Goal: Task Accomplishment & Management: Use online tool/utility

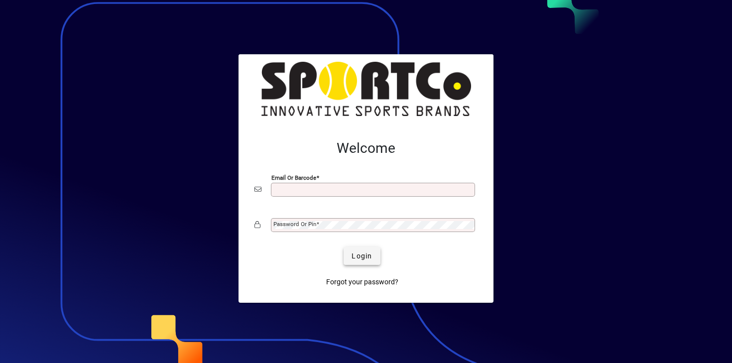
type input "**********"
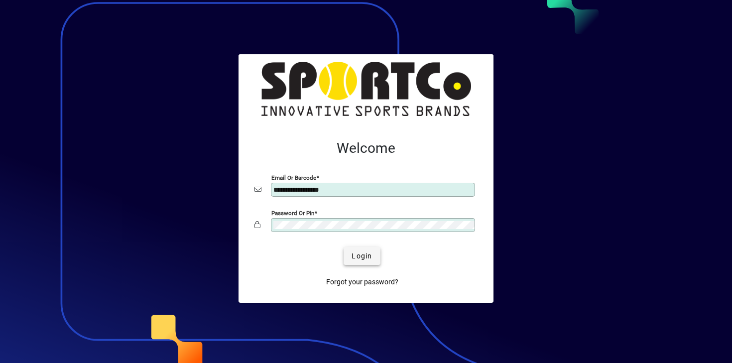
click at [365, 251] on span "Login" at bounding box center [362, 256] width 20 height 10
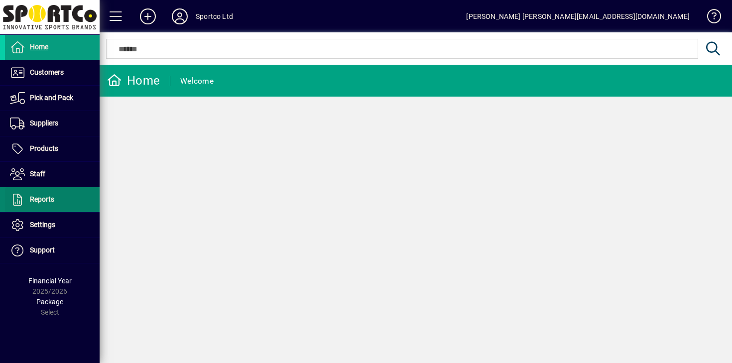
click at [65, 194] on span at bounding box center [52, 200] width 95 height 24
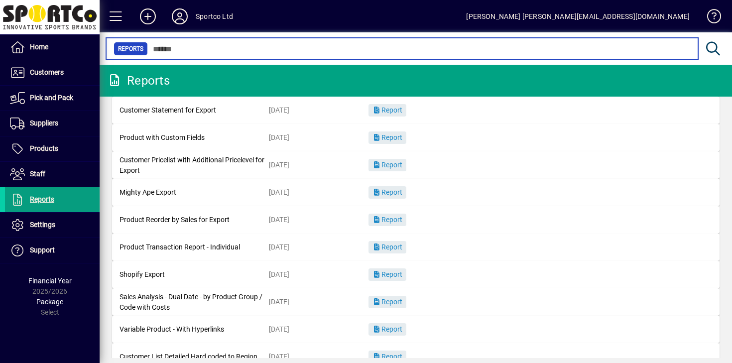
scroll to position [176, 0]
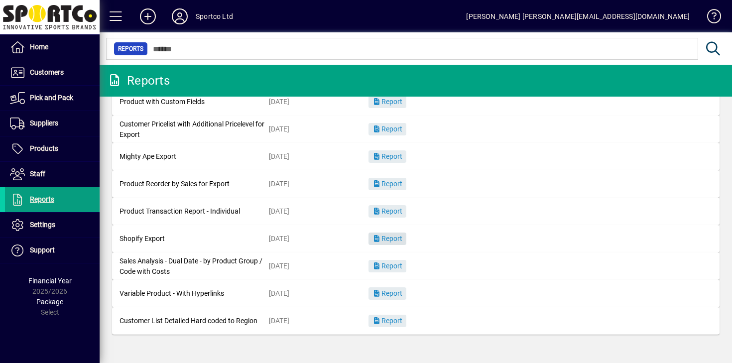
click at [391, 240] on span "Report" at bounding box center [387, 239] width 30 height 8
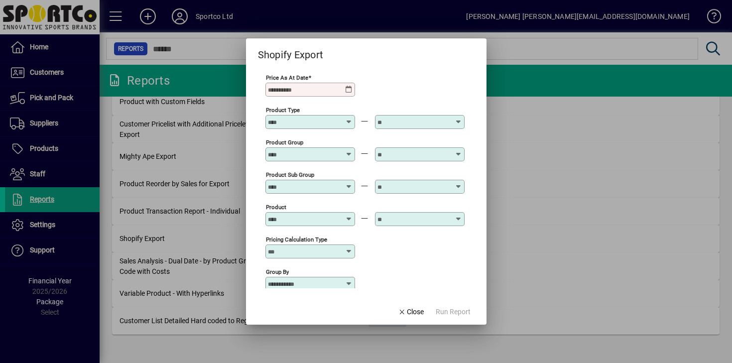
click at [341, 90] on input "Price as at Date" at bounding box center [306, 90] width 77 height 8
click at [349, 90] on icon at bounding box center [349, 90] width 8 height 8
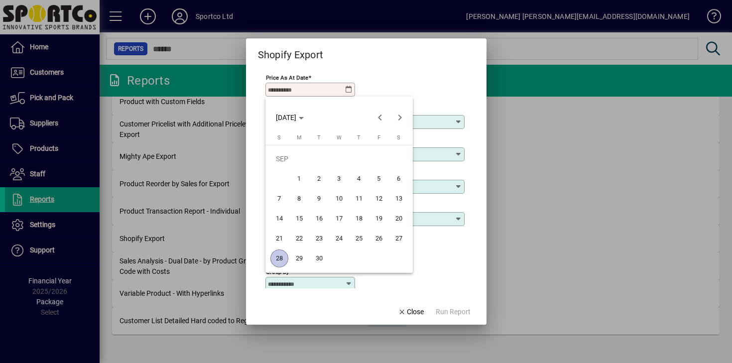
click at [278, 254] on span "28" at bounding box center [279, 258] width 18 height 18
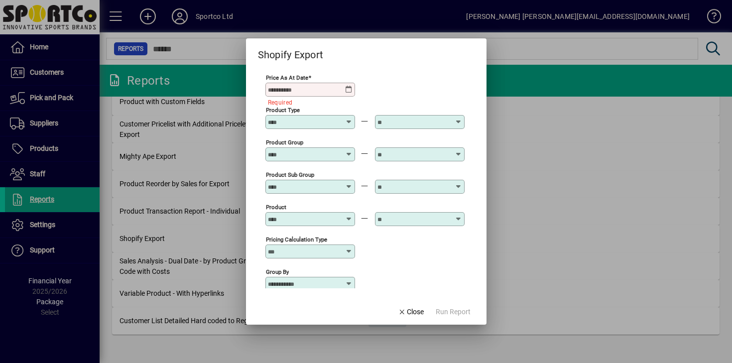
type input "**********"
click at [480, 312] on mat-dialog-actions "Close Run Report" at bounding box center [434, 311] width 105 height 26
click at [468, 311] on span "Run Report" at bounding box center [453, 312] width 35 height 10
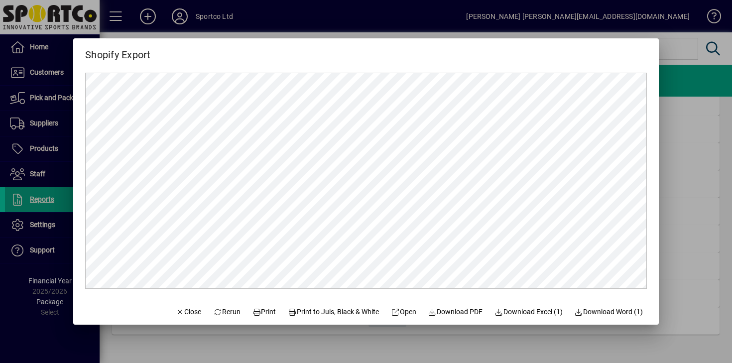
scroll to position [0, 0]
click at [539, 311] on span "Download Excel (1)" at bounding box center [528, 312] width 68 height 10
